Goal: Information Seeking & Learning: Learn about a topic

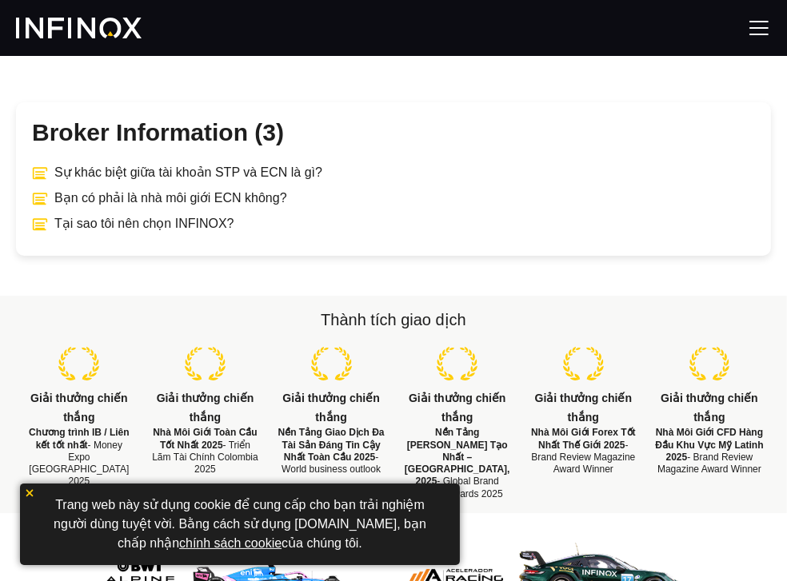
scroll to position [336, 0]
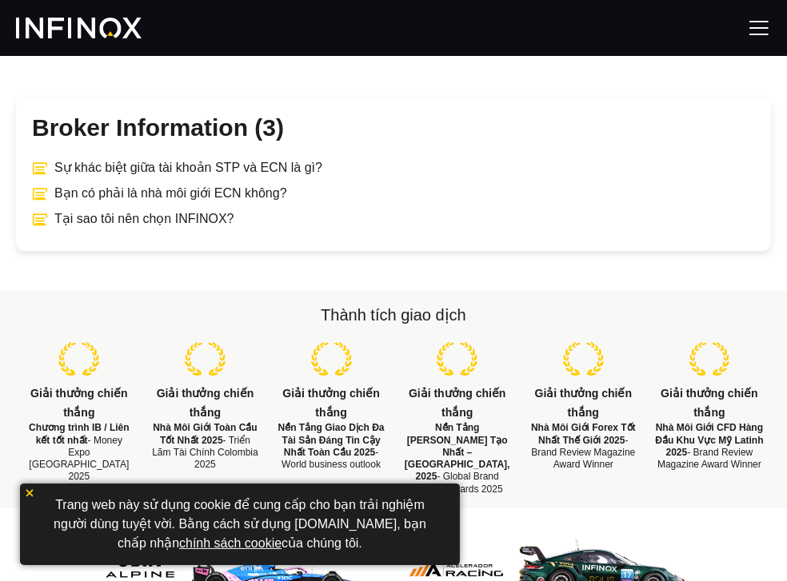
click at [30, 490] on img at bounding box center [29, 493] width 11 height 11
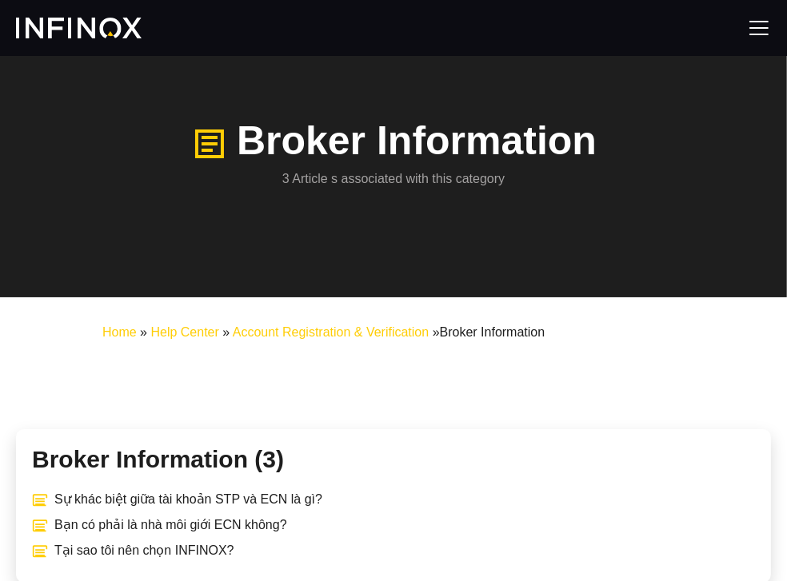
scroll to position [141, 0]
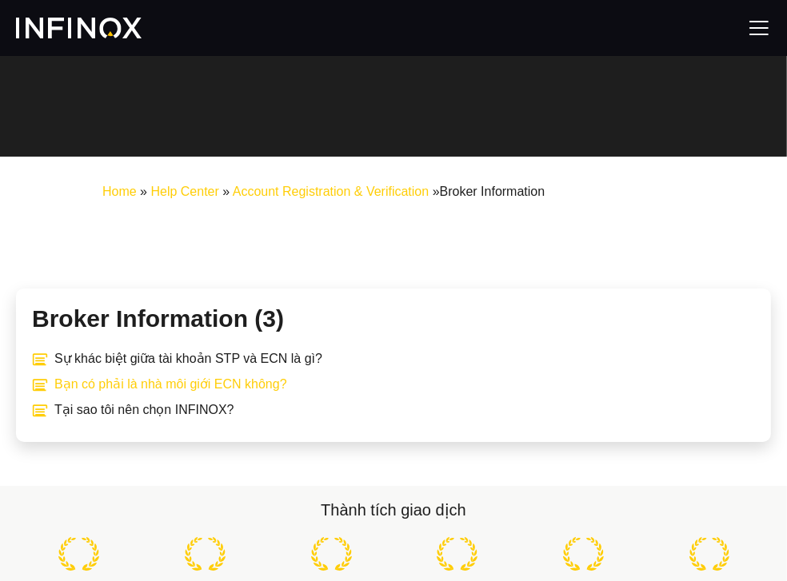
click at [212, 394] on link "Bạn có phải là nhà môi giới ECN không?" at bounding box center [393, 384] width 723 height 19
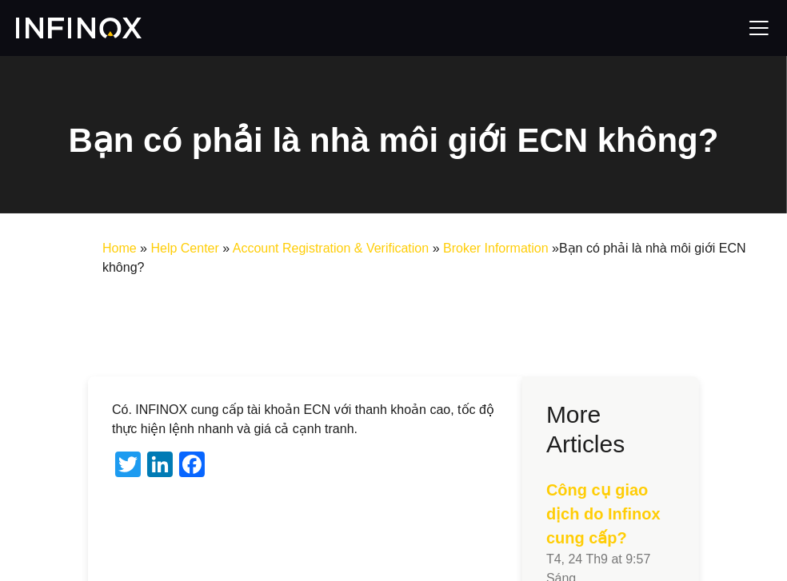
click at [126, 252] on link "Home" at bounding box center [119, 249] width 34 height 14
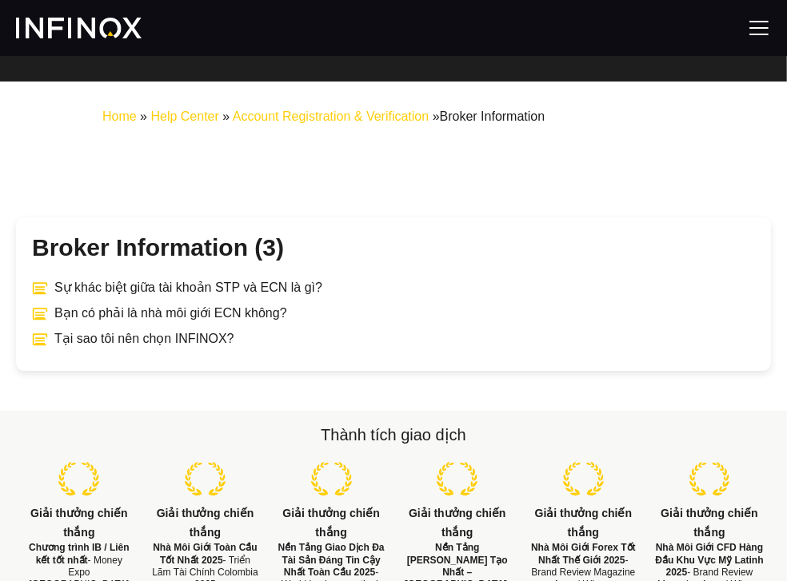
click at [67, 13] on div at bounding box center [393, 28] width 787 height 56
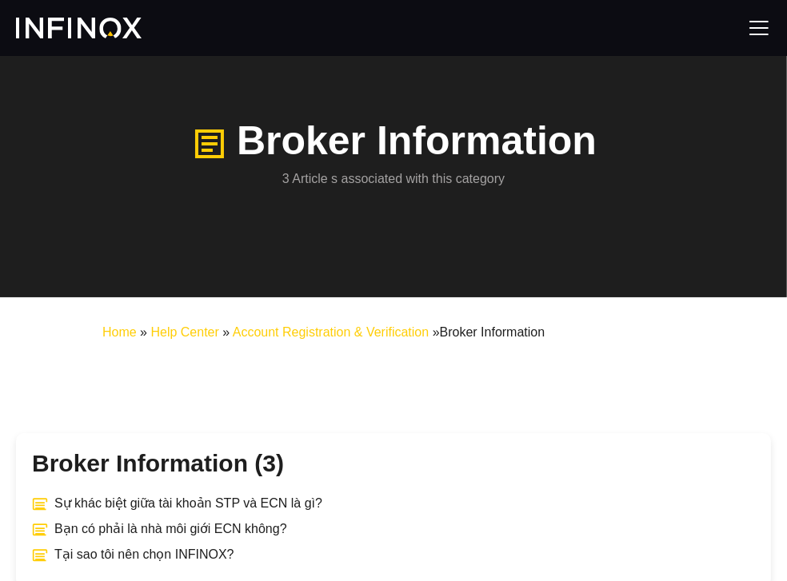
click at [765, 26] on img at bounding box center [759, 28] width 24 height 24
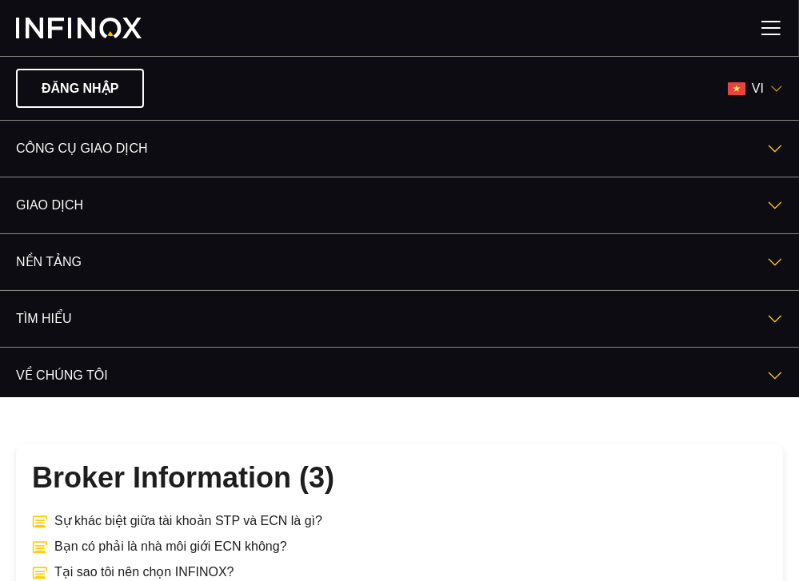
click at [68, 364] on link "VỀ CHÚNG TÔI" at bounding box center [399, 376] width 799 height 56
click at [72, 368] on link "VỀ CHÚNG TÔI" at bounding box center [399, 376] width 799 height 56
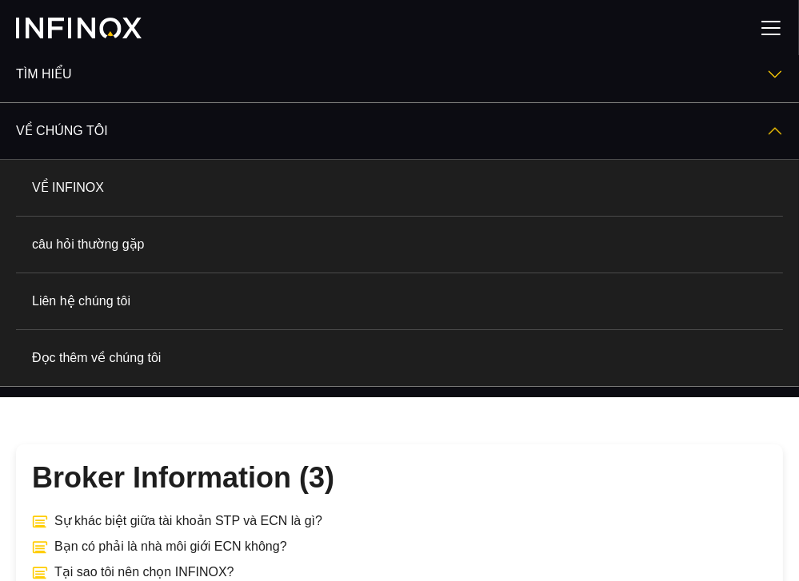
scroll to position [249, 0]
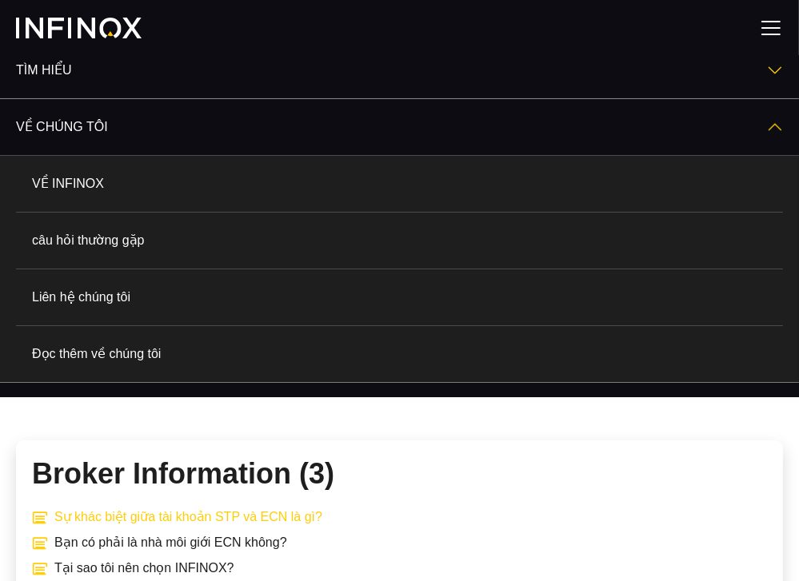
click at [262, 520] on link "Sự khác biệt giữa tài khoản STP và ECN là gì?" at bounding box center [399, 517] width 735 height 19
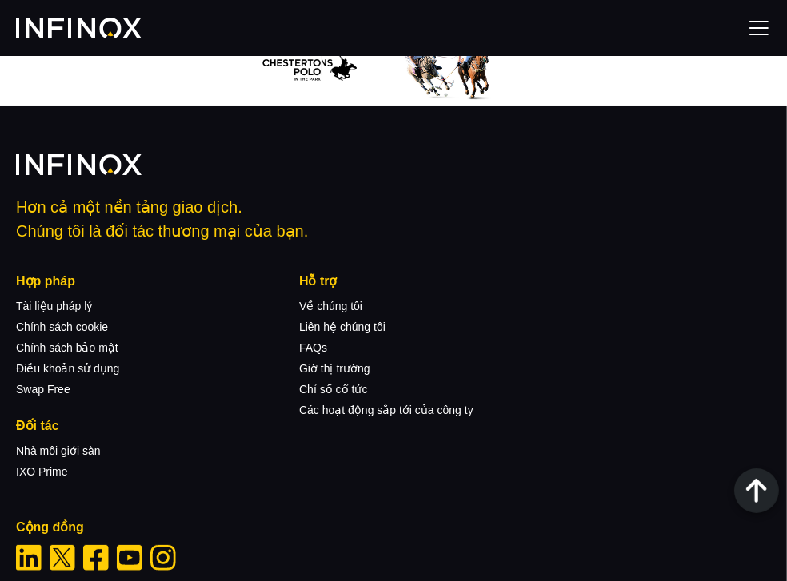
scroll to position [1460, 0]
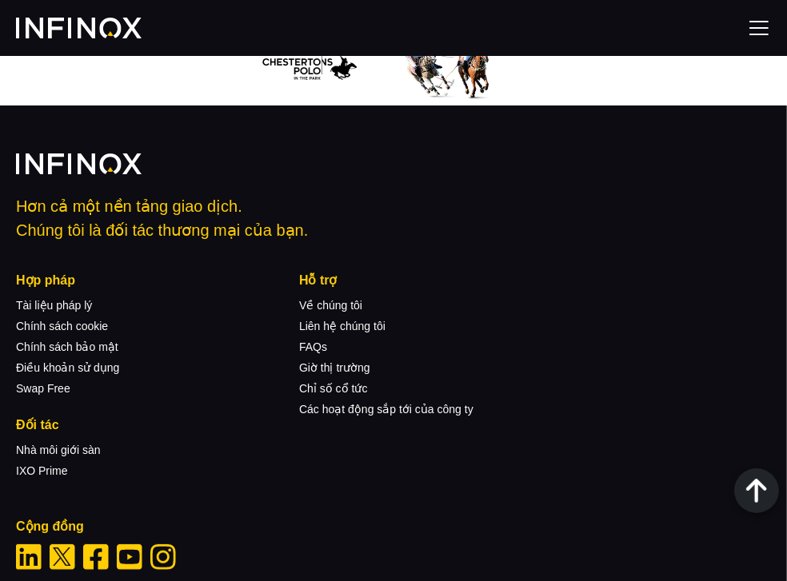
click at [339, 312] on li "Liên hệ chúng tôi" at bounding box center [440, 322] width 283 height 21
click at [346, 299] on link "Về chúng tôi" at bounding box center [330, 305] width 63 height 13
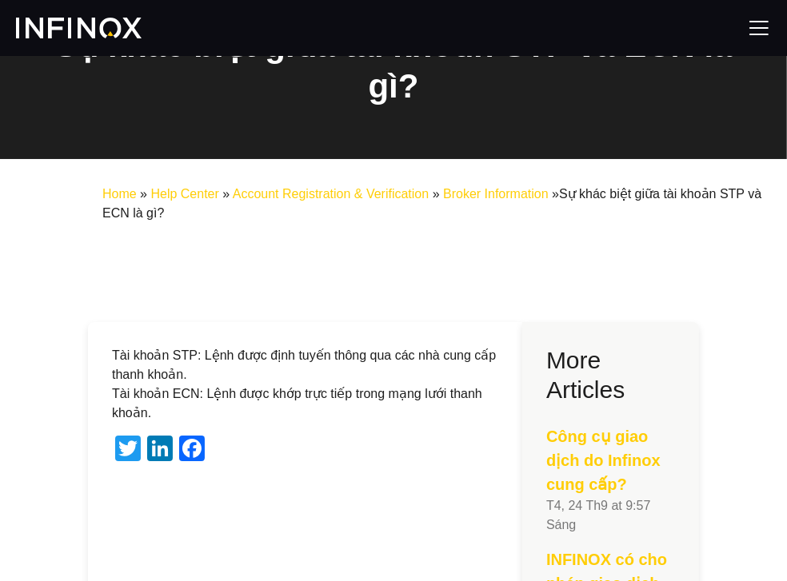
scroll to position [0, 0]
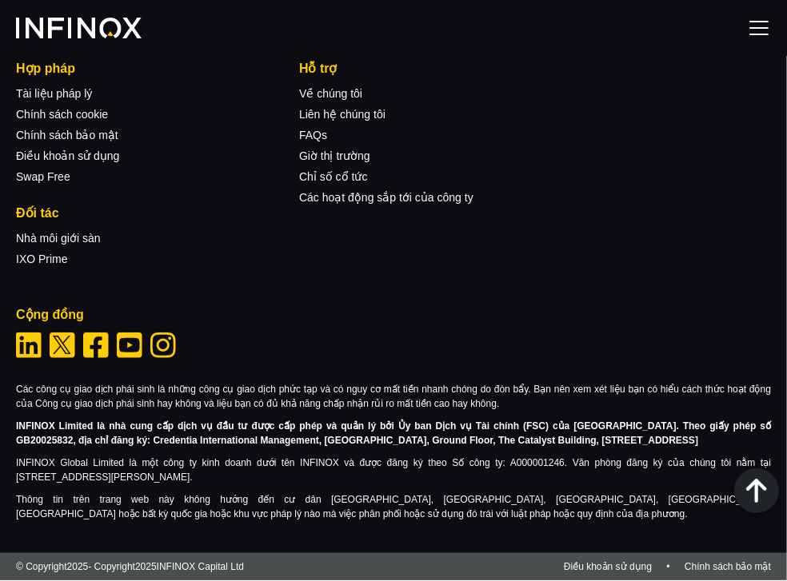
scroll to position [8441, 0]
click at [28, 338] on img "Linkedin" at bounding box center [29, 346] width 26 height 26
